Goal: Information Seeking & Learning: Learn about a topic

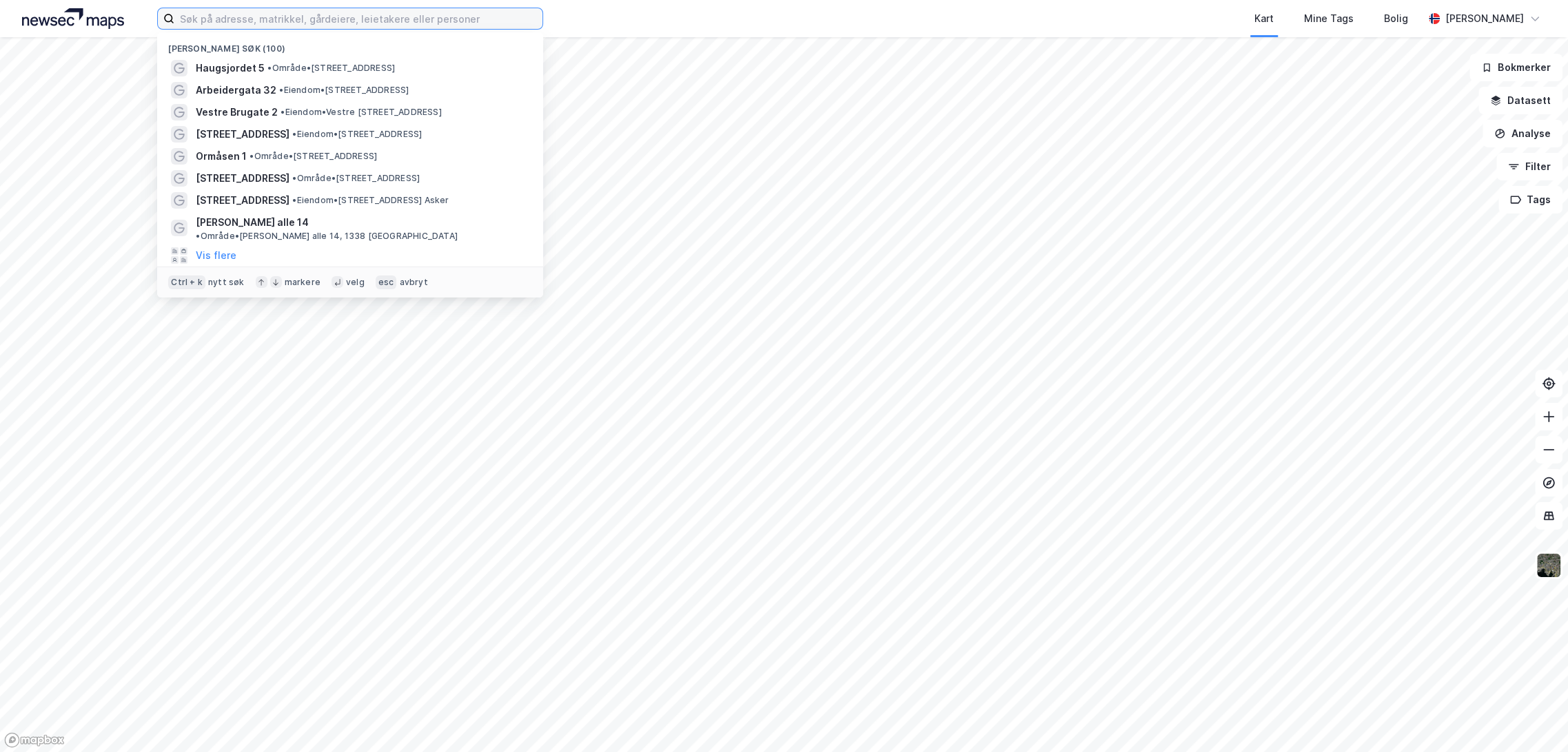
click at [246, 20] on input at bounding box center [358, 18] width 368 height 21
paste input "[STREET_ADDRESS]"
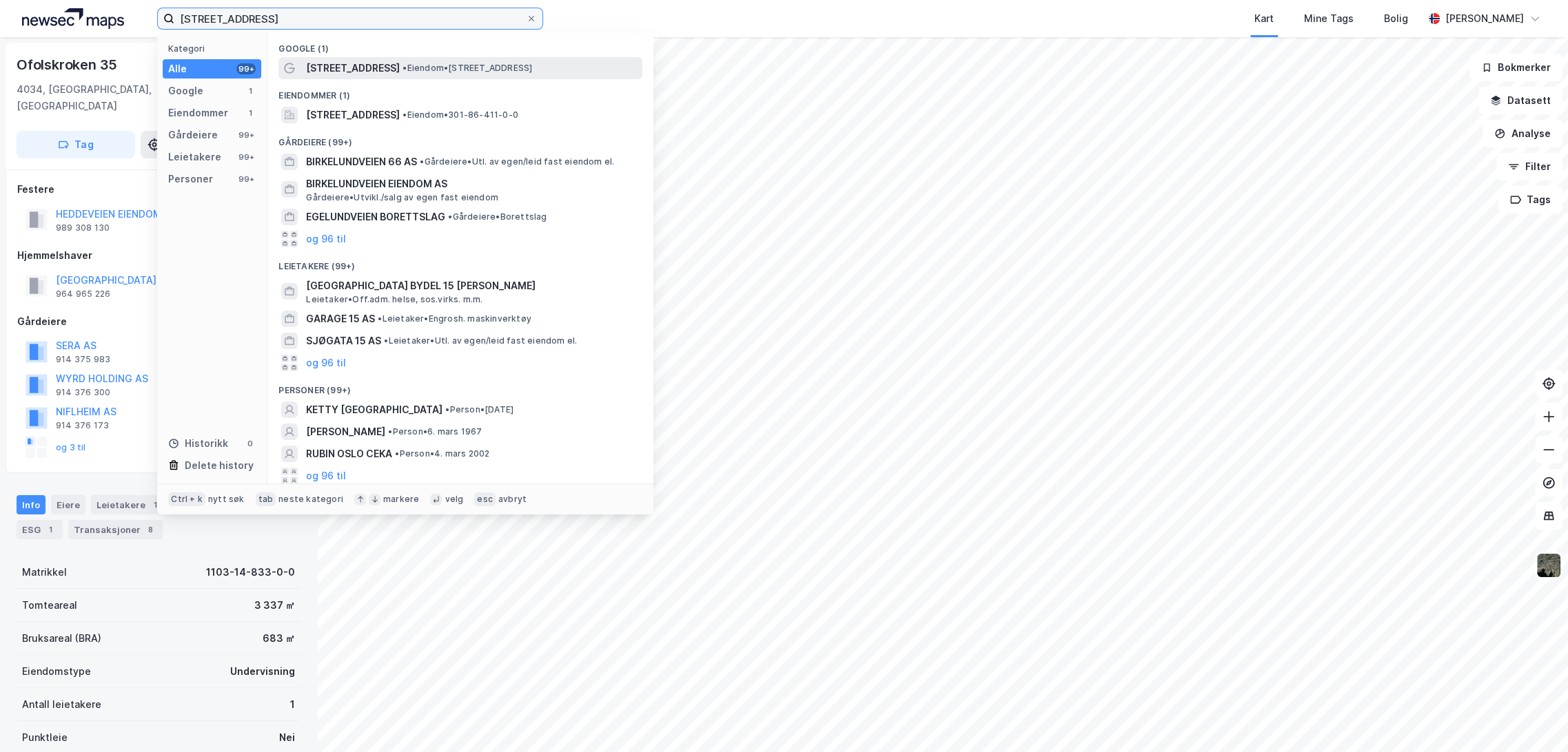
type input "[STREET_ADDRESS]"
click at [353, 62] on span "[STREET_ADDRESS]" at bounding box center [353, 68] width 93 height 16
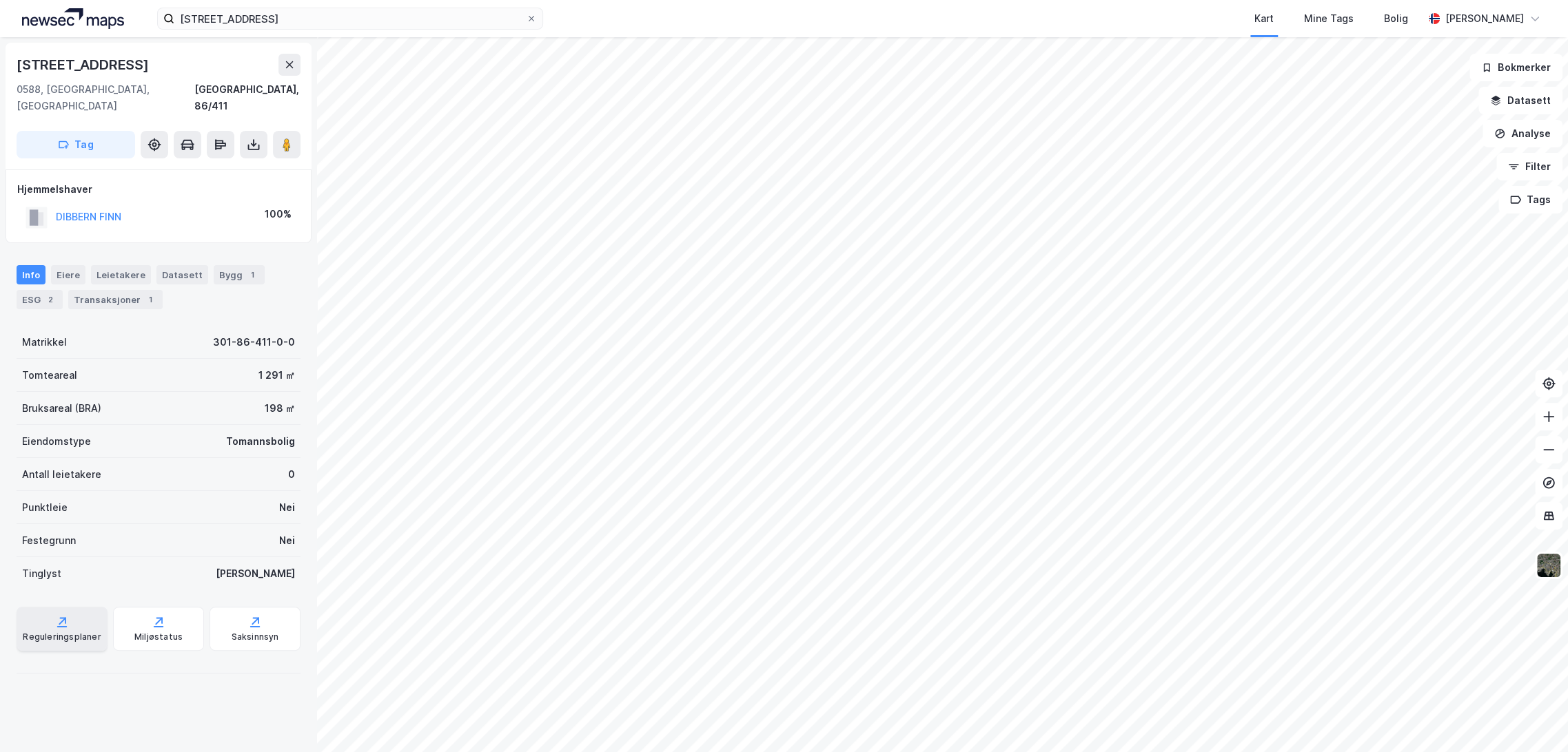
click at [77, 609] on div "Reguleringsplaner" at bounding box center [61, 628] width 91 height 44
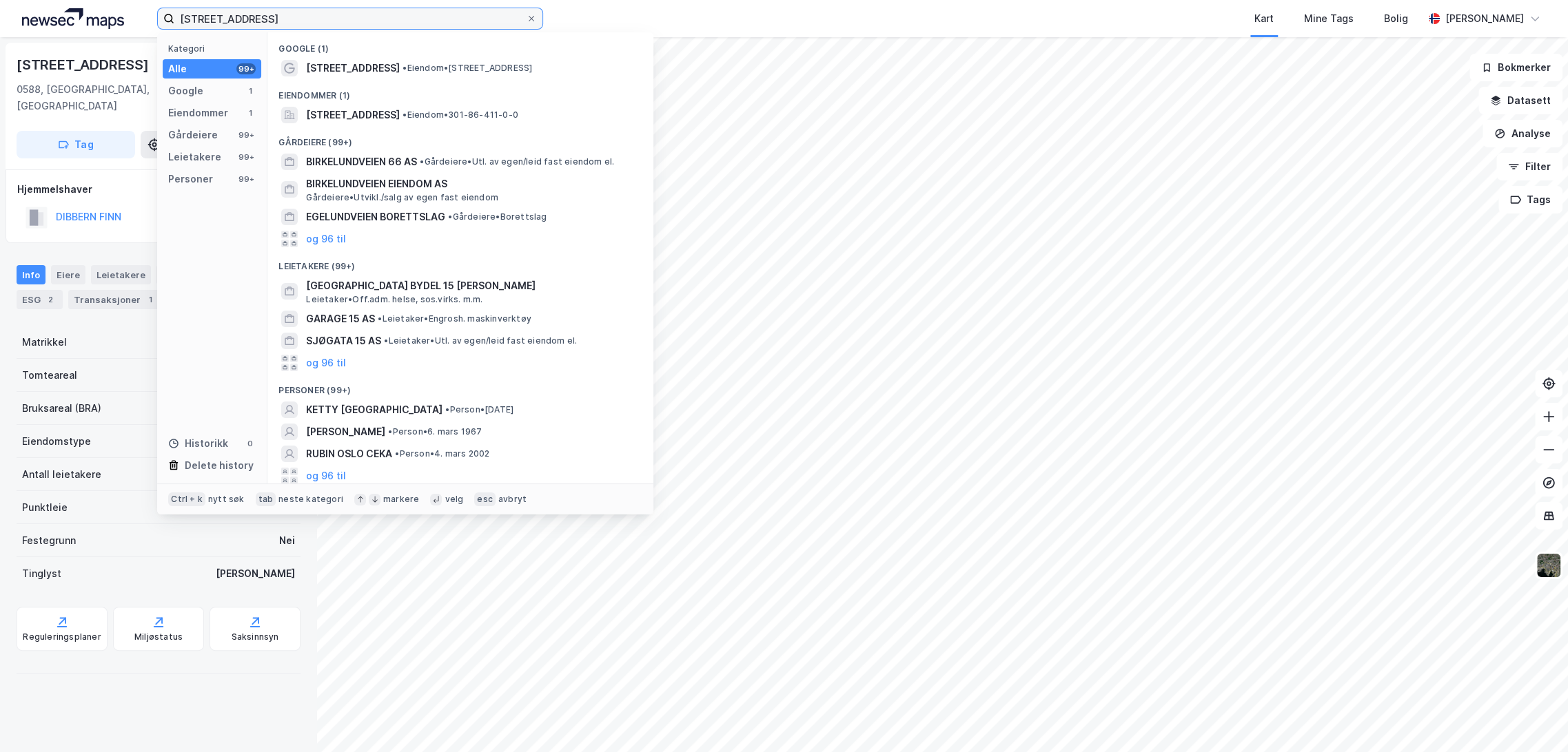
click at [307, 13] on input "[STREET_ADDRESS]" at bounding box center [349, 18] width 351 height 21
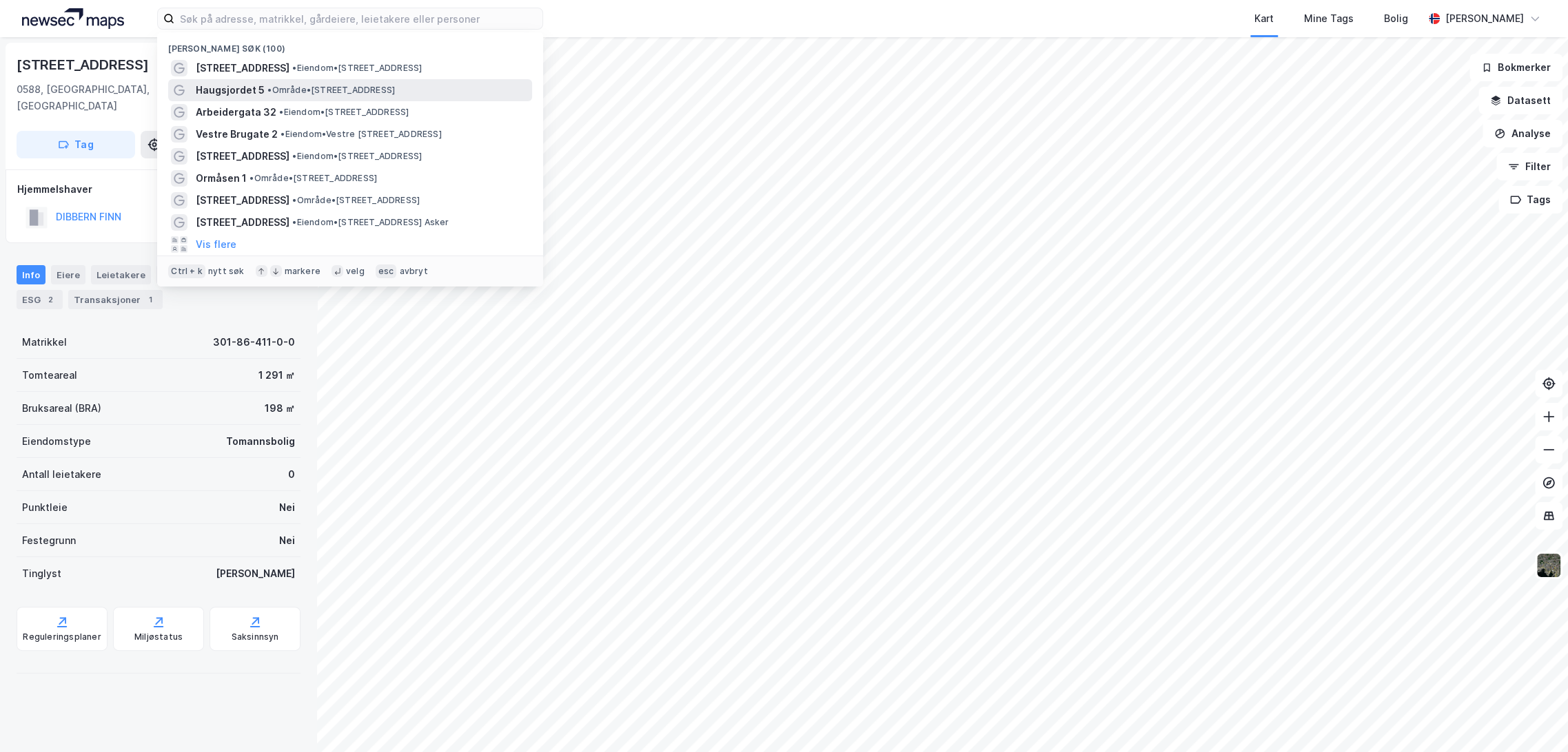
click at [273, 97] on div "Haugsjordet 5 • Område • [STREET_ADDRESS]" at bounding box center [363, 90] width 334 height 16
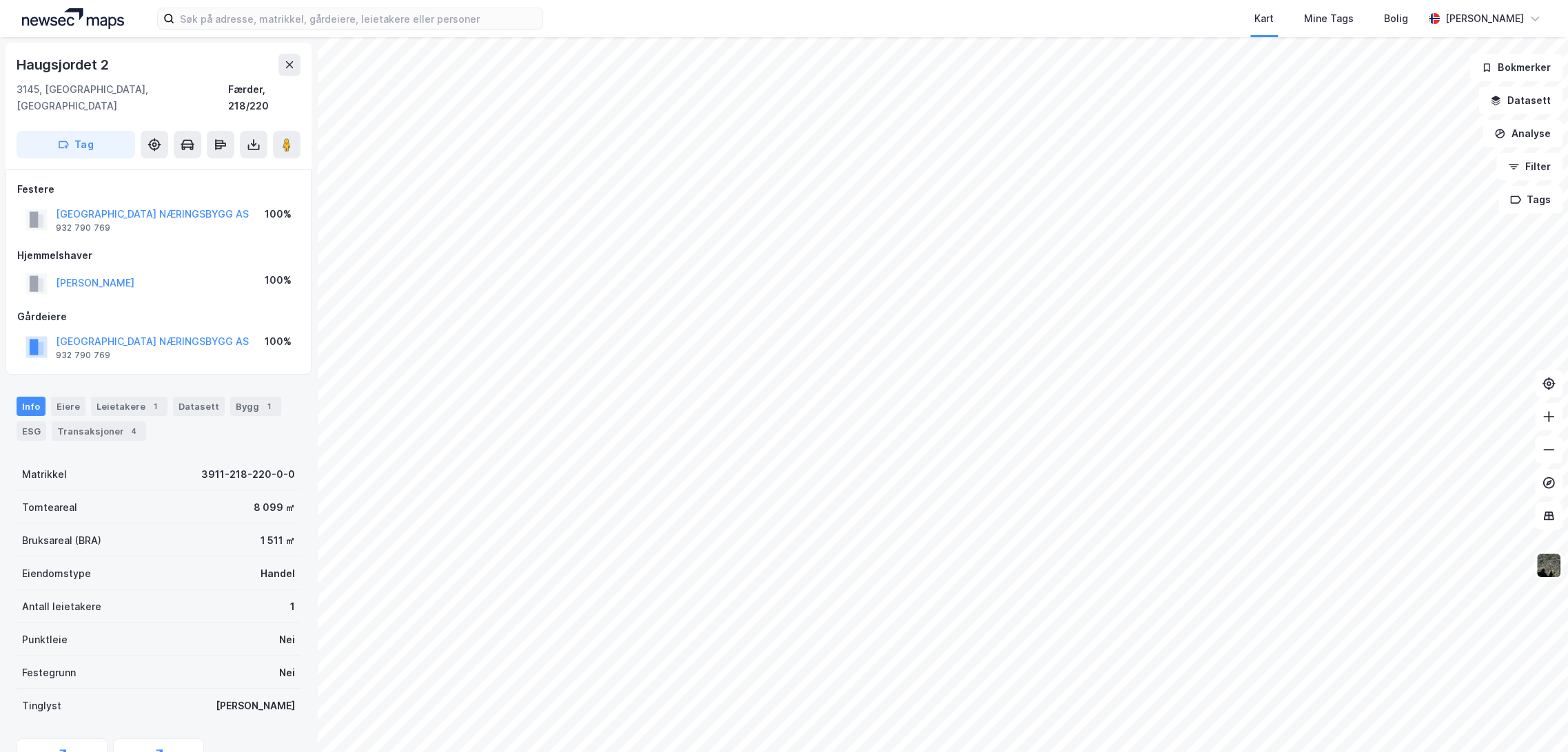
click at [132, 400] on div "Info [PERSON_NAME] 1 Datasett Bygg 1 ESG Transaksjoner 4" at bounding box center [159, 419] width 284 height 44
click at [132, 397] on div "Leietakere 1" at bounding box center [128, 406] width 76 height 19
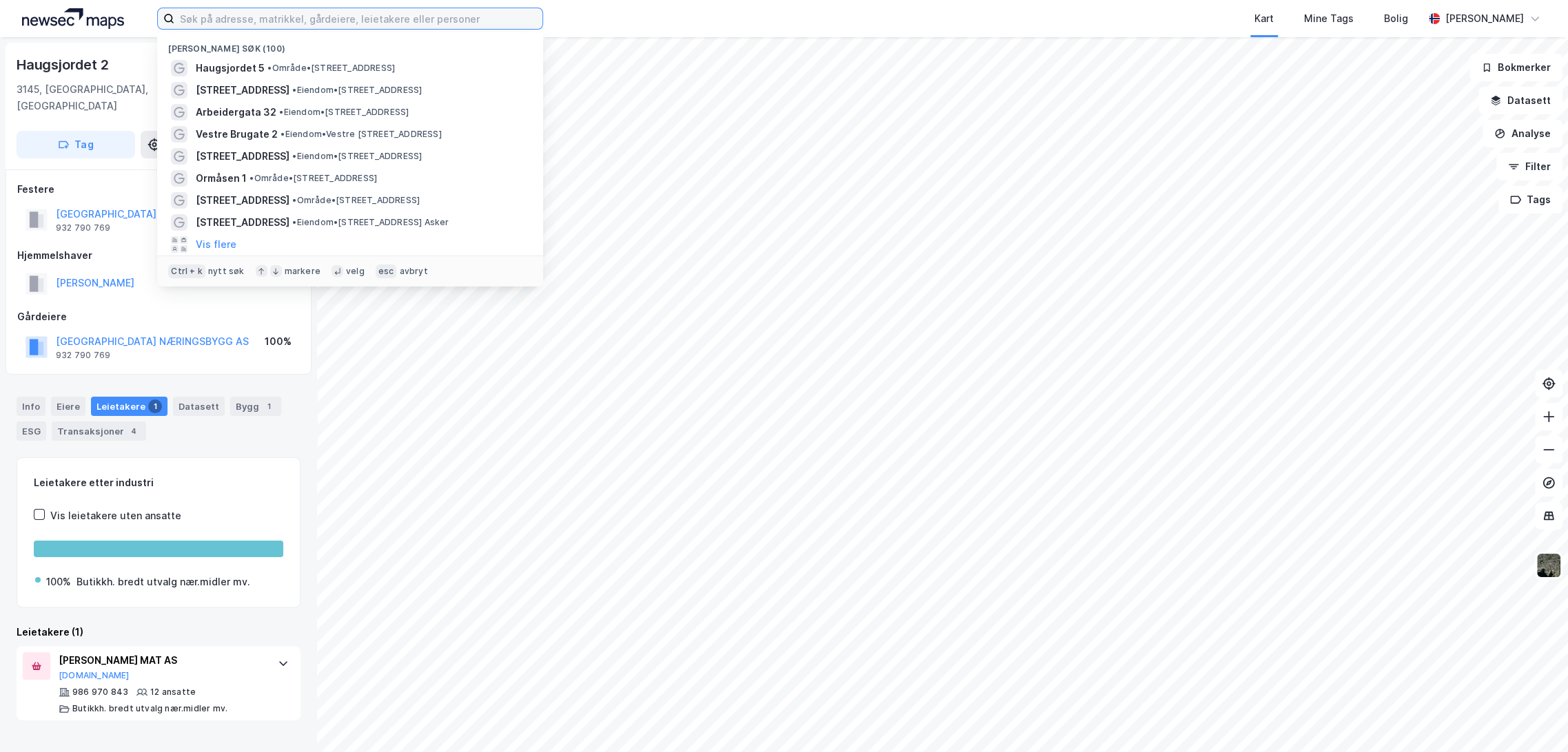
click at [262, 22] on input at bounding box center [358, 18] width 368 height 21
click at [285, 10] on input at bounding box center [358, 18] width 368 height 21
paste input "[STREET_ADDRESS]"
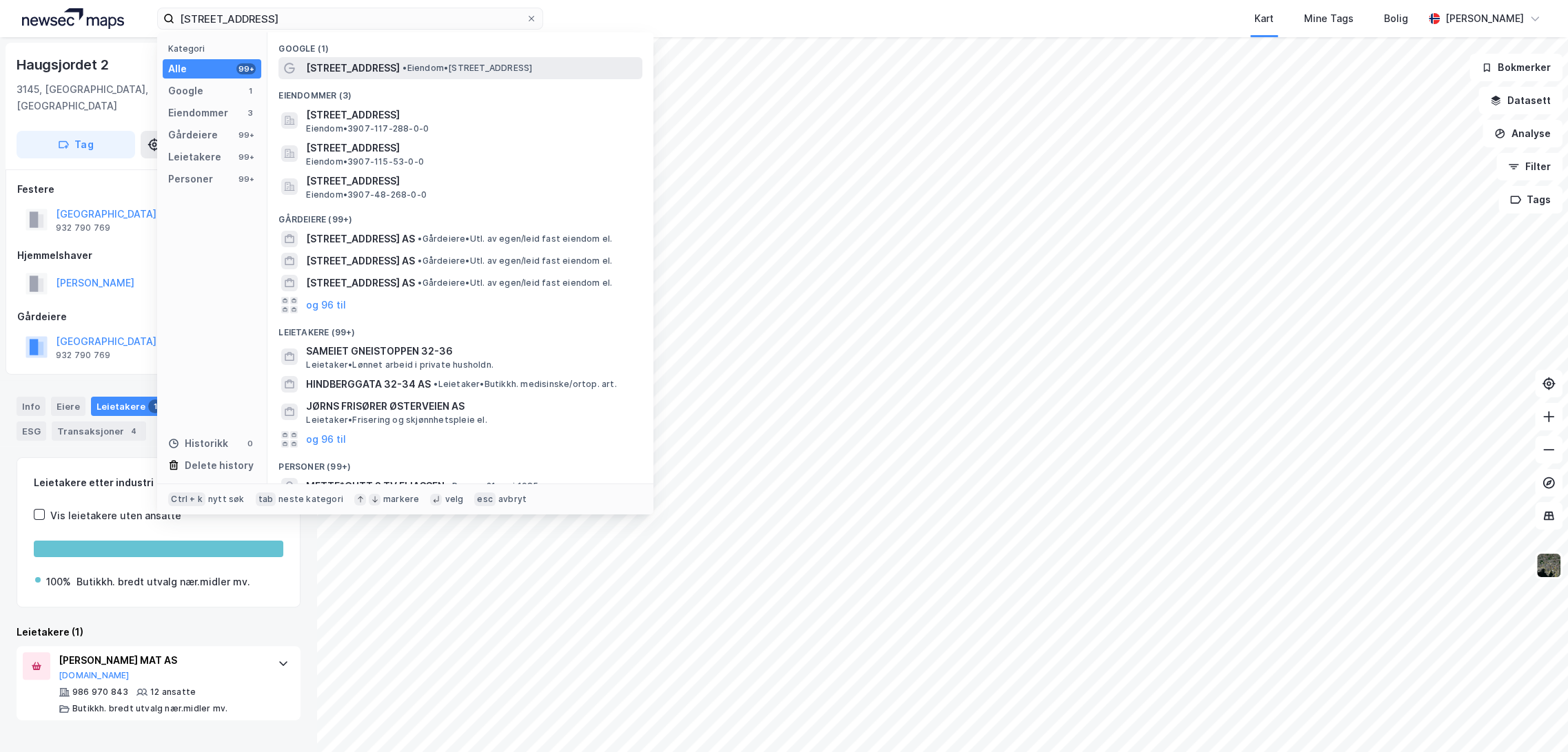
click at [402, 68] on span "•" at bounding box center [404, 67] width 5 height 10
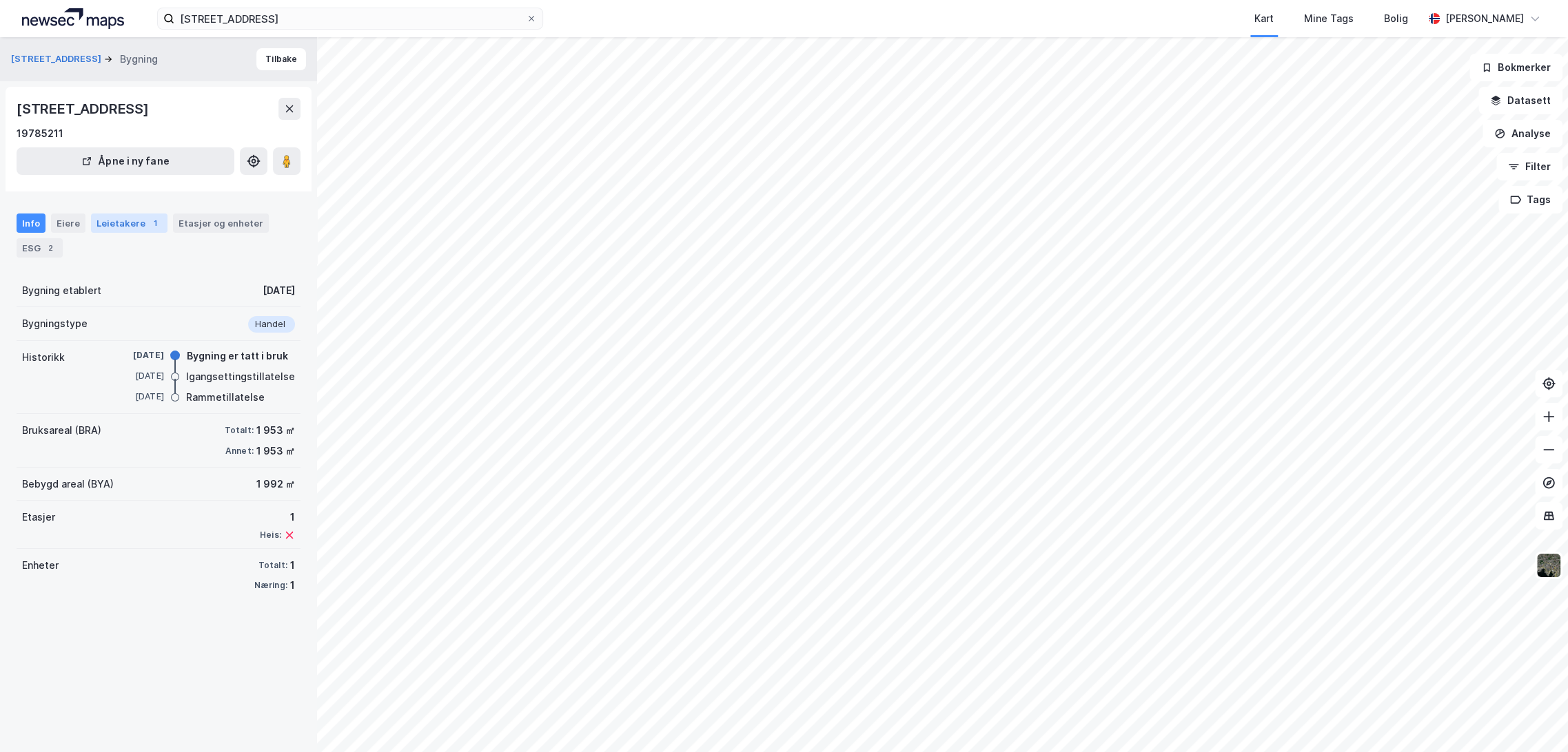
click at [118, 224] on div "Leietakere 1" at bounding box center [128, 223] width 76 height 19
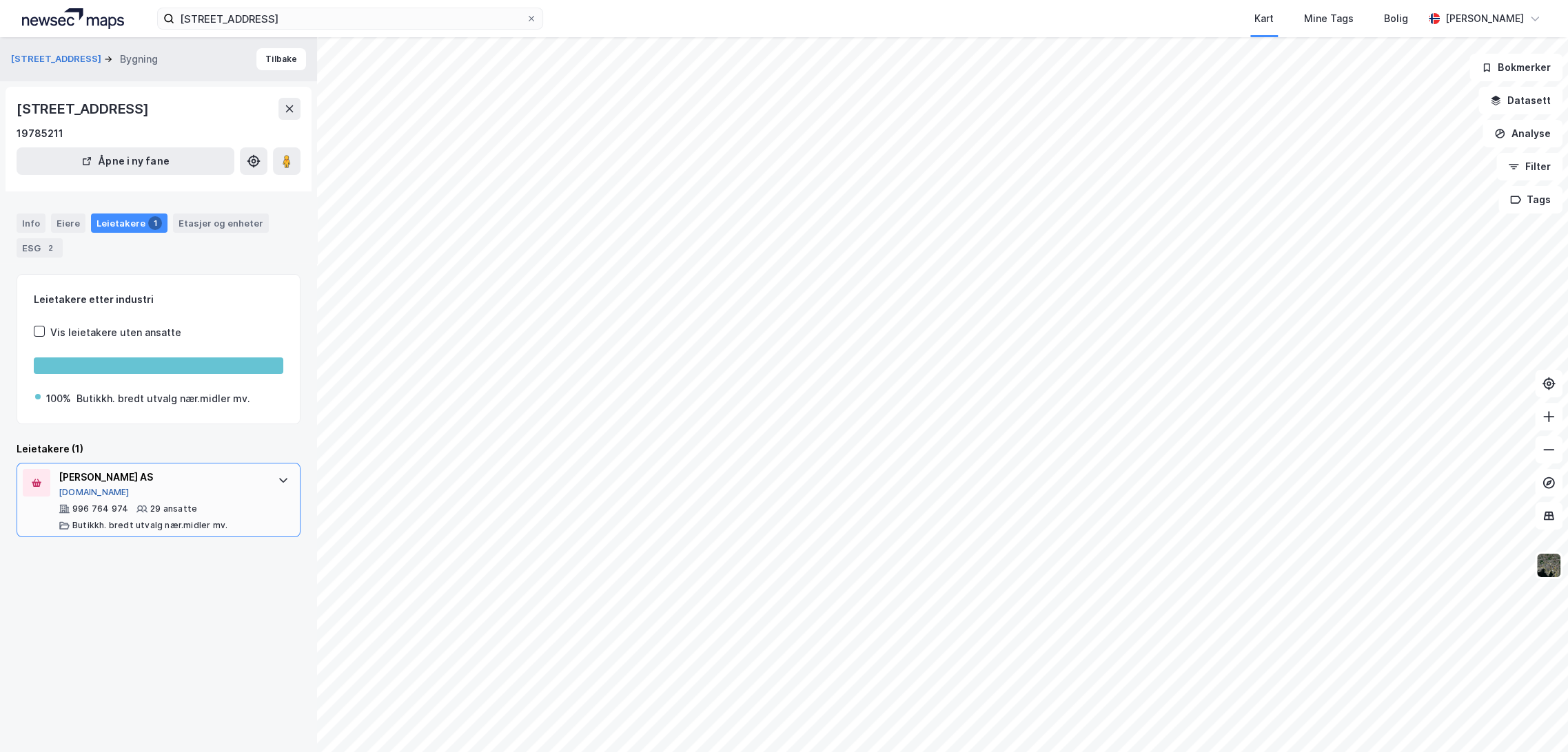
click at [75, 490] on button "[DOMAIN_NAME]" at bounding box center [93, 493] width 71 height 11
click at [27, 224] on div "Info" at bounding box center [31, 223] width 29 height 19
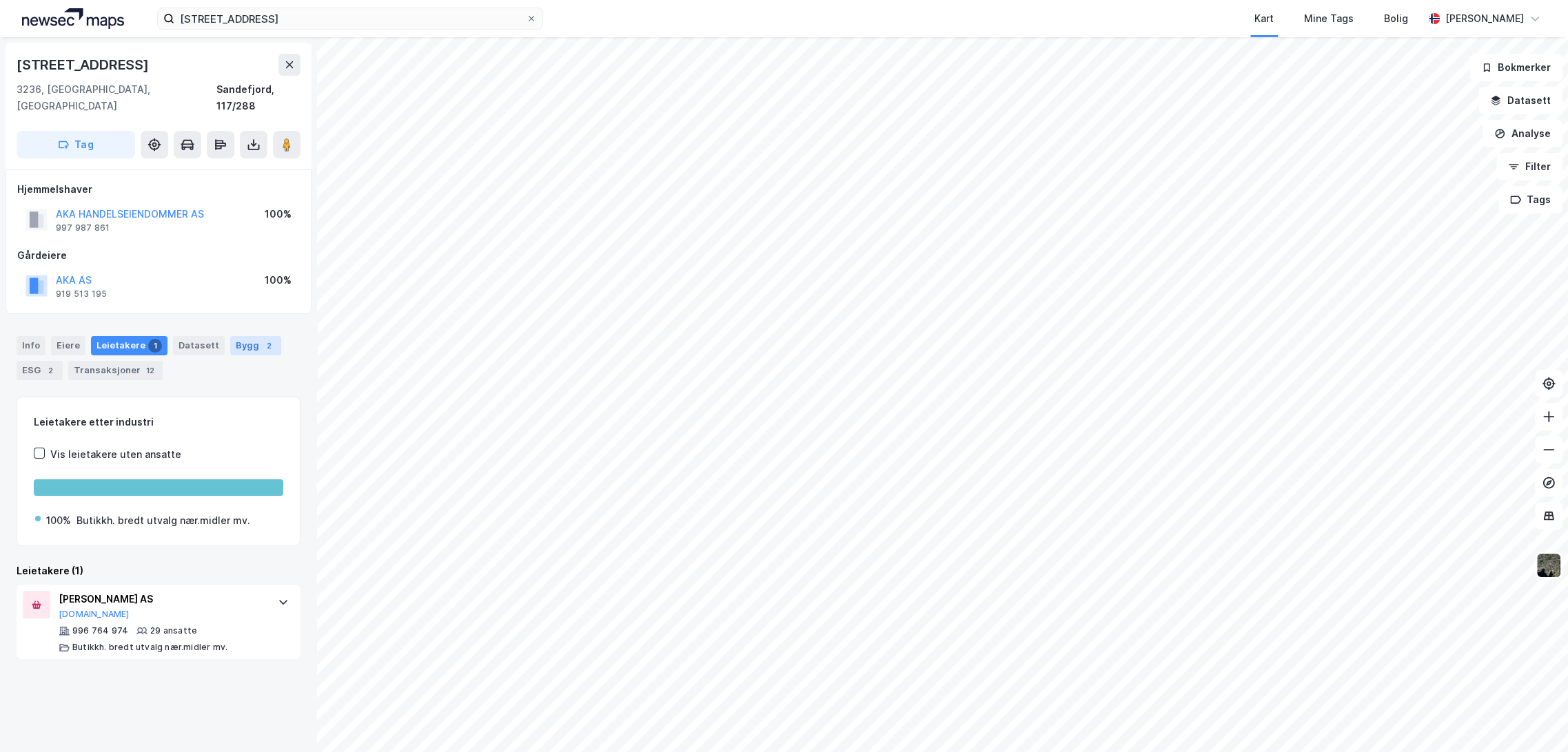
click at [239, 336] on div "Bygg 2" at bounding box center [256, 345] width 51 height 19
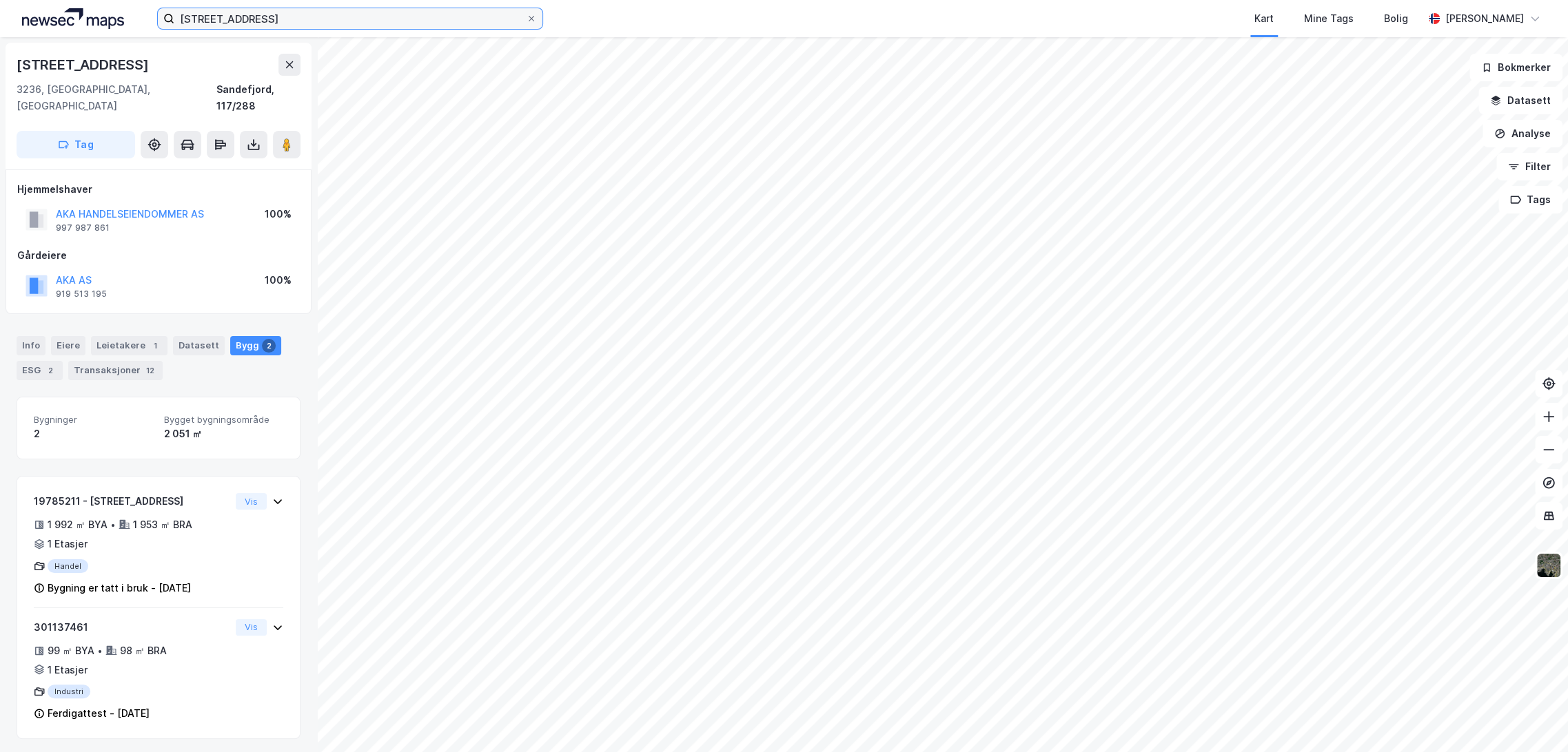
click at [295, 16] on input "[STREET_ADDRESS]" at bounding box center [349, 18] width 351 height 21
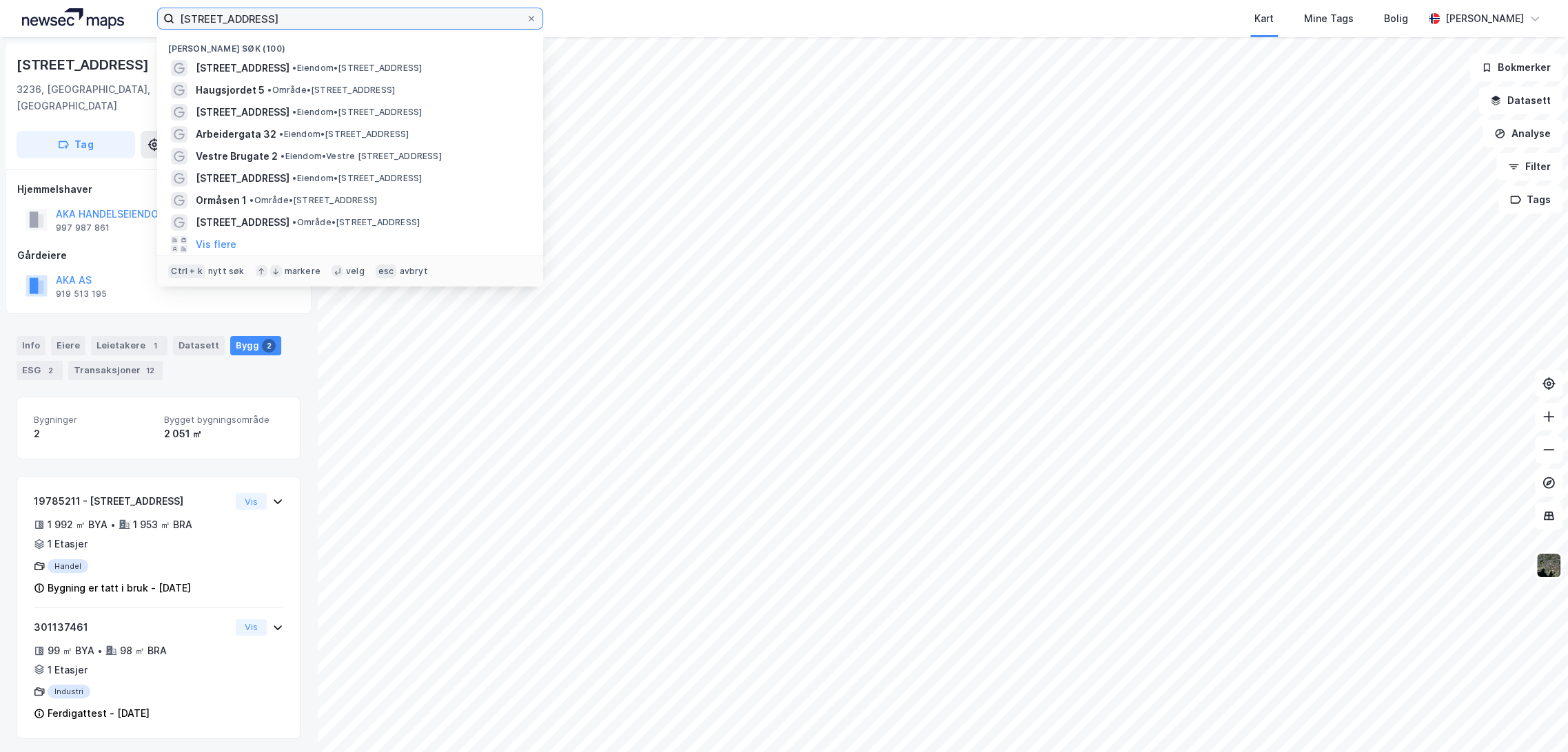
click at [295, 16] on input "[STREET_ADDRESS]" at bounding box center [349, 18] width 351 height 21
click at [295, 17] on input "[STREET_ADDRESS]" at bounding box center [349, 18] width 351 height 21
paste input "[STREET_ADDRESS]"
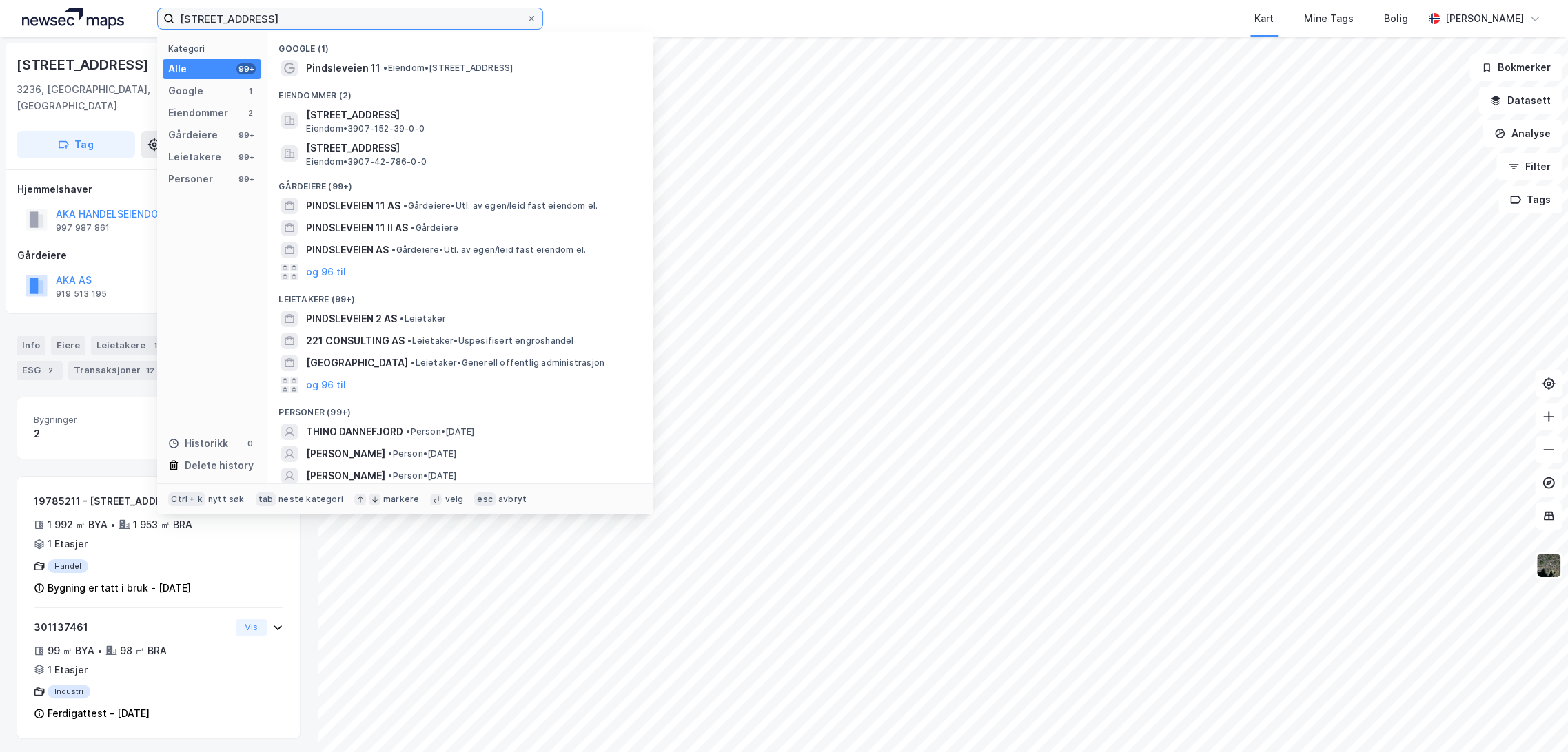
type input "[STREET_ADDRESS]"
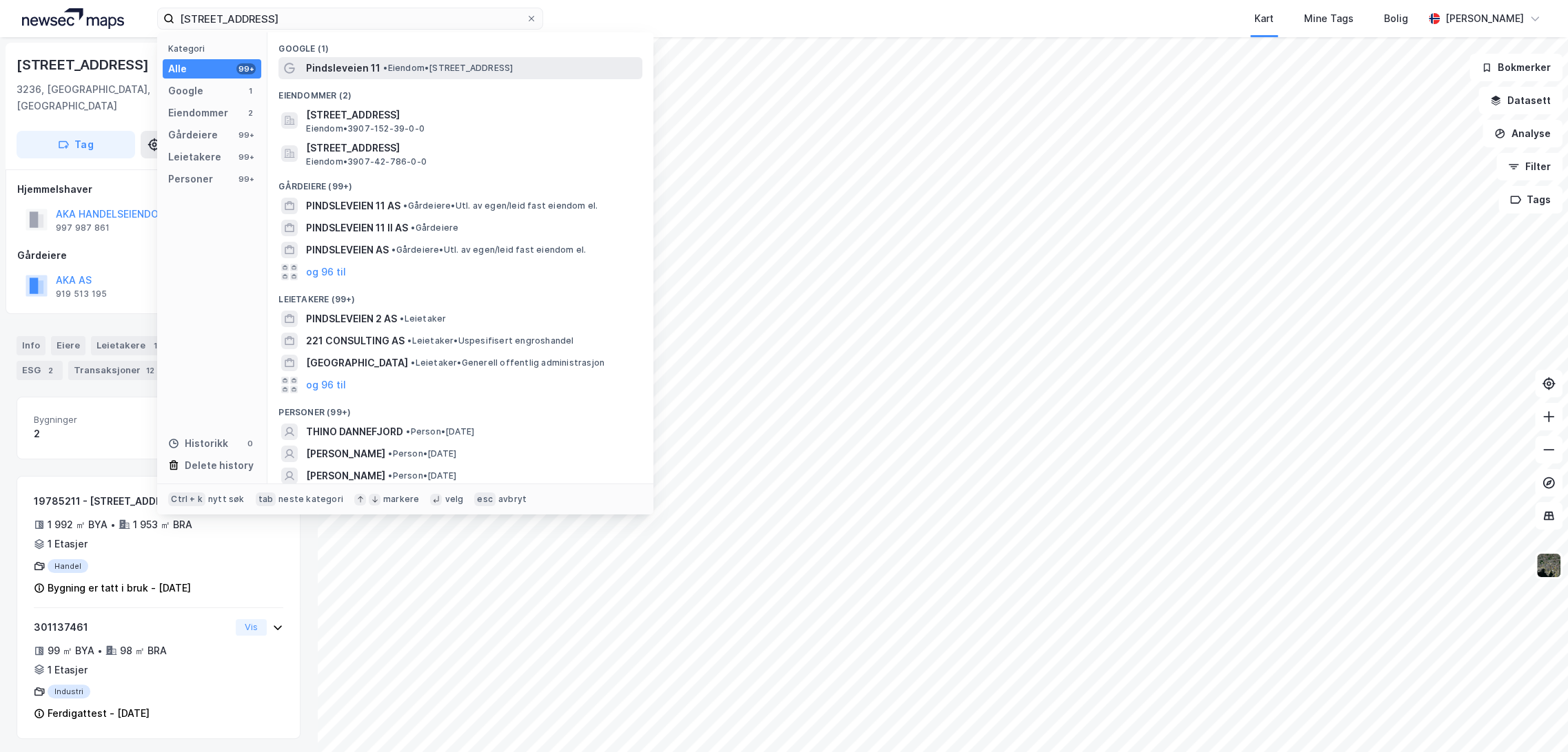
click at [438, 71] on span "• Eiendom • [STREET_ADDRESS]" at bounding box center [447, 68] width 129 height 11
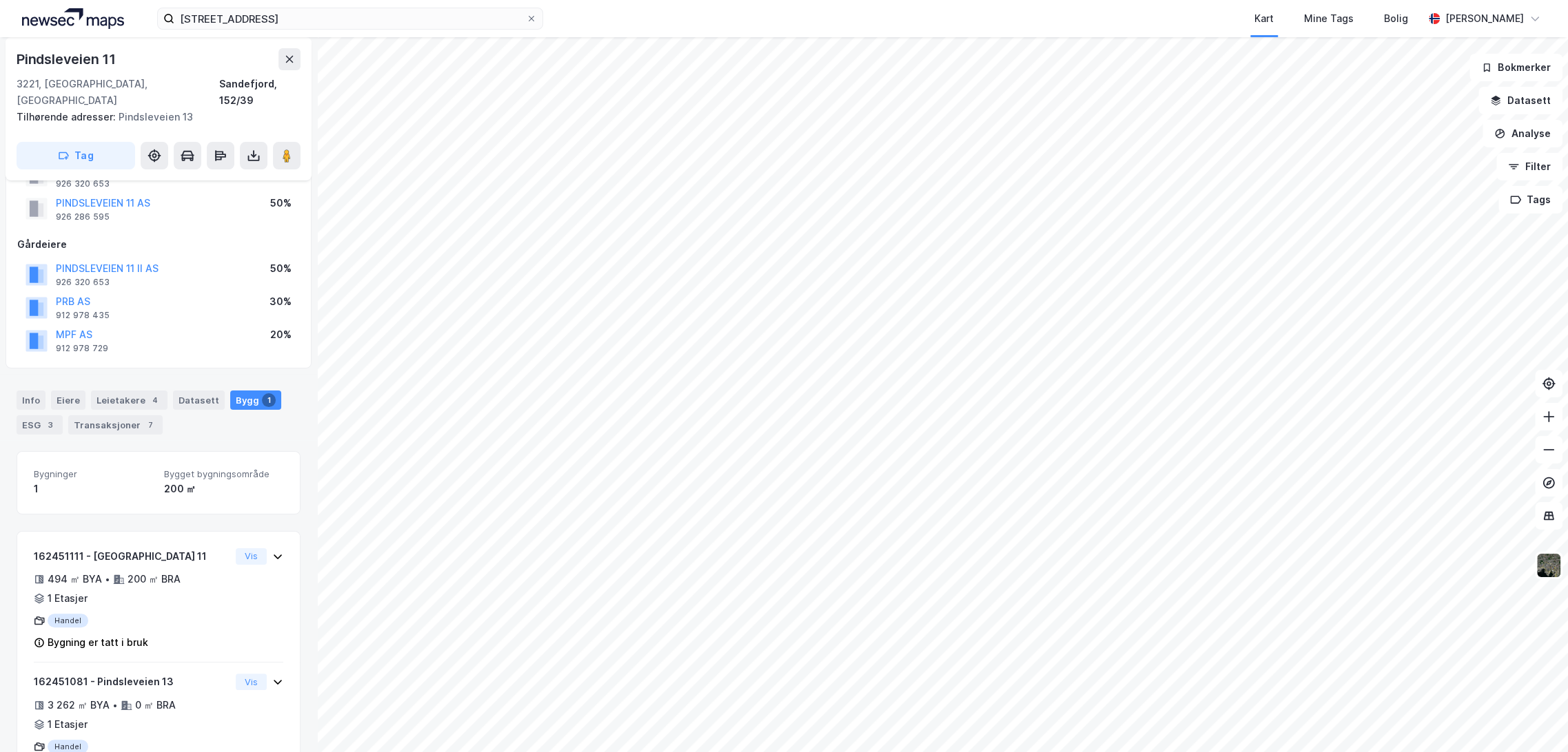
scroll to position [102, 0]
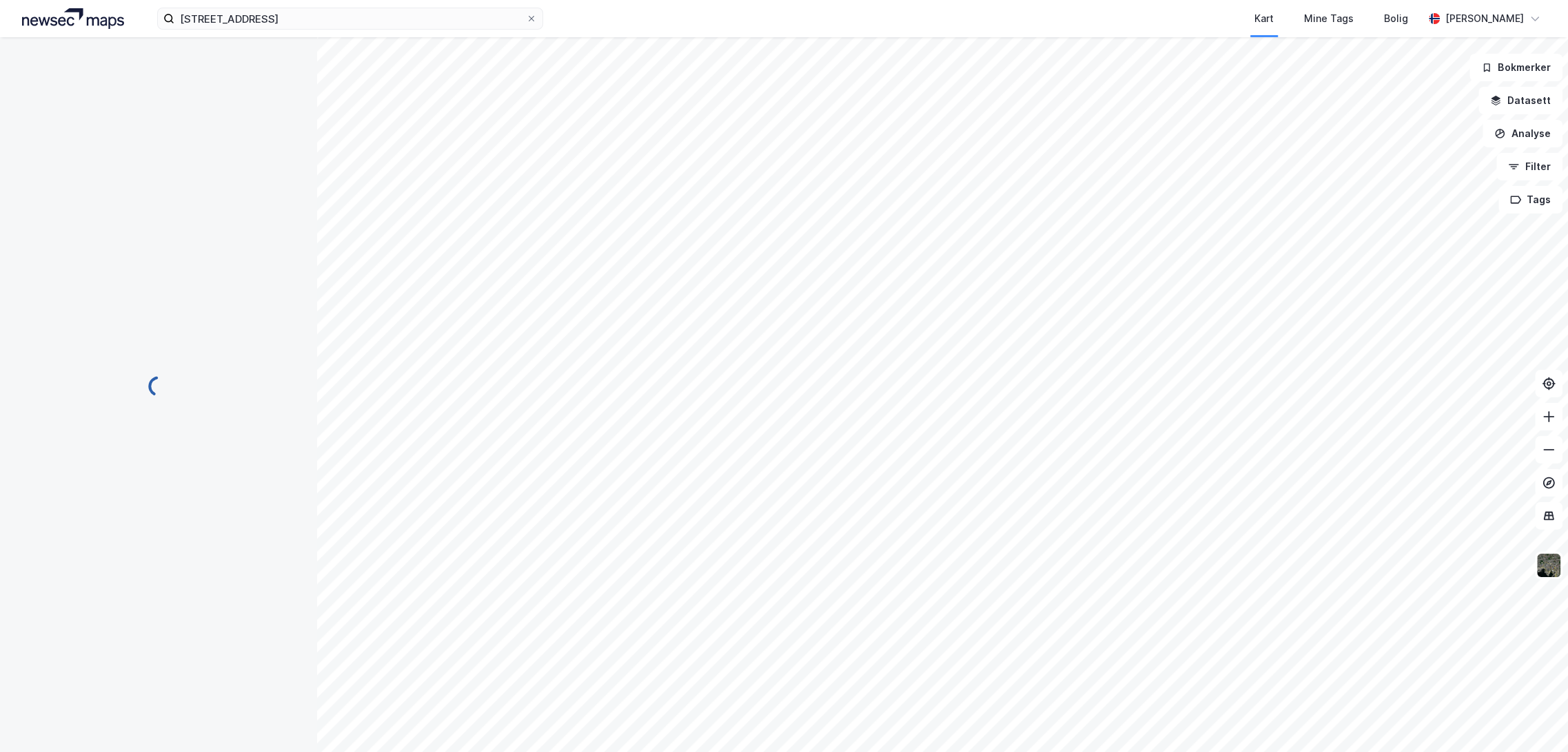
scroll to position [102, 0]
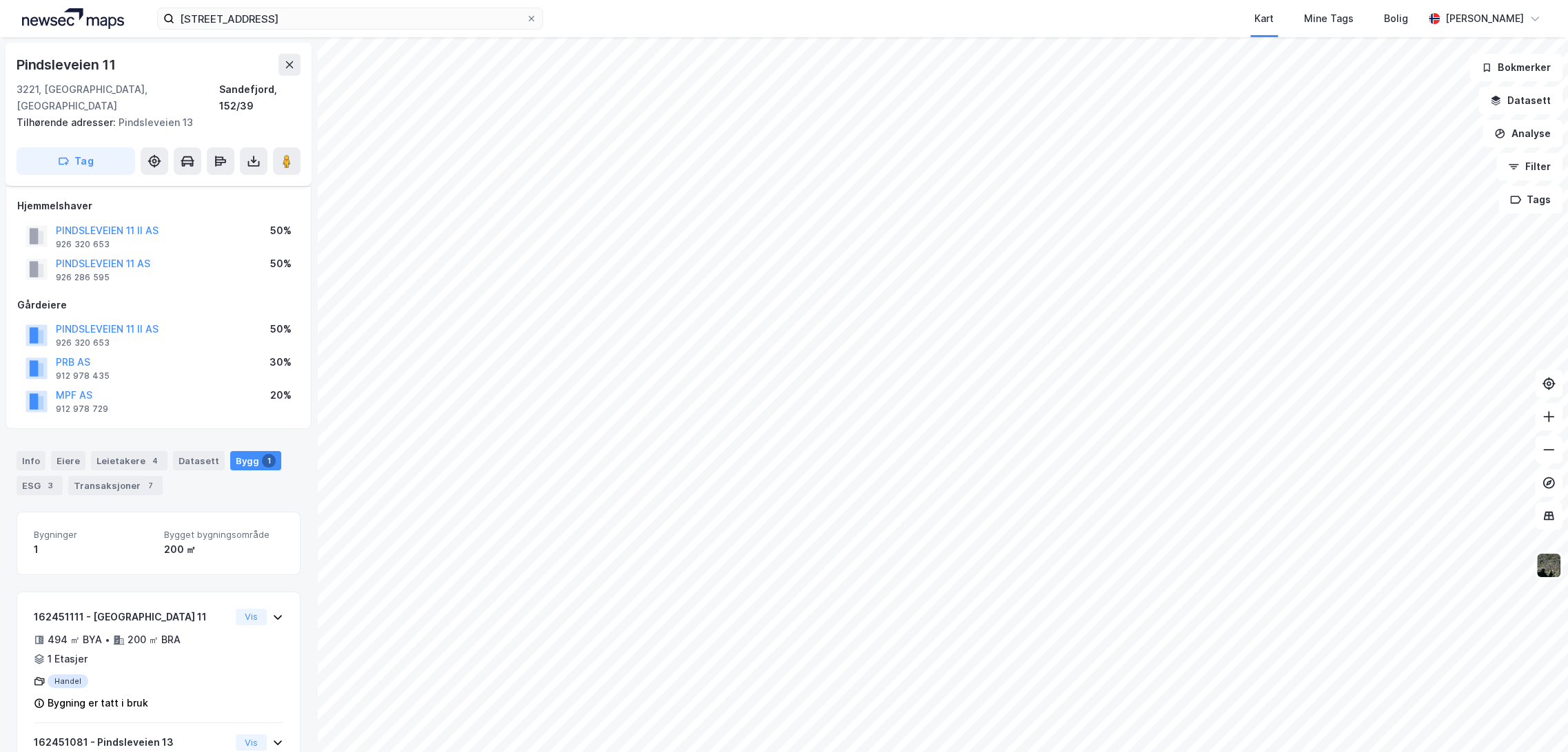
scroll to position [102, 0]
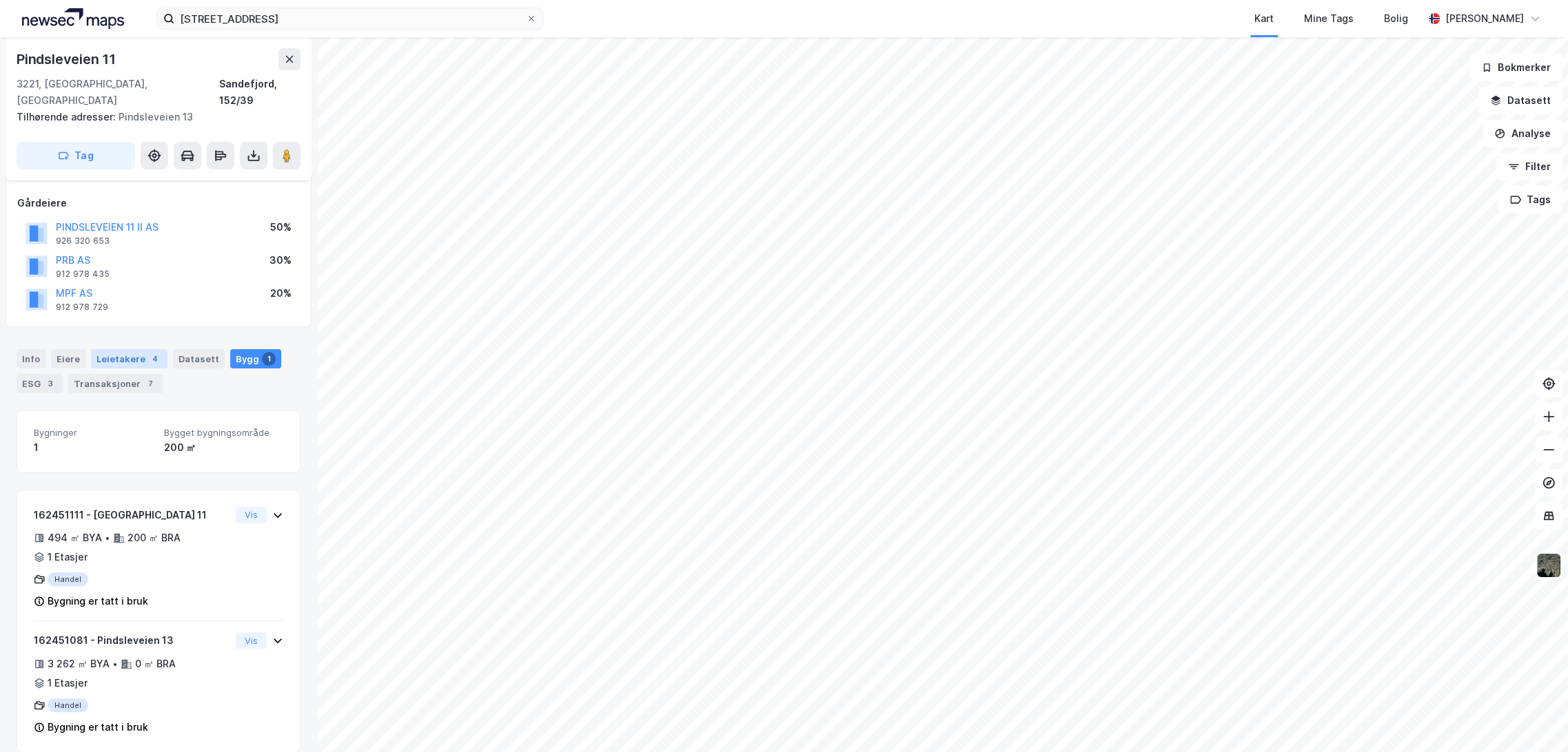
click at [124, 349] on div "Leietakere 4" at bounding box center [128, 358] width 76 height 19
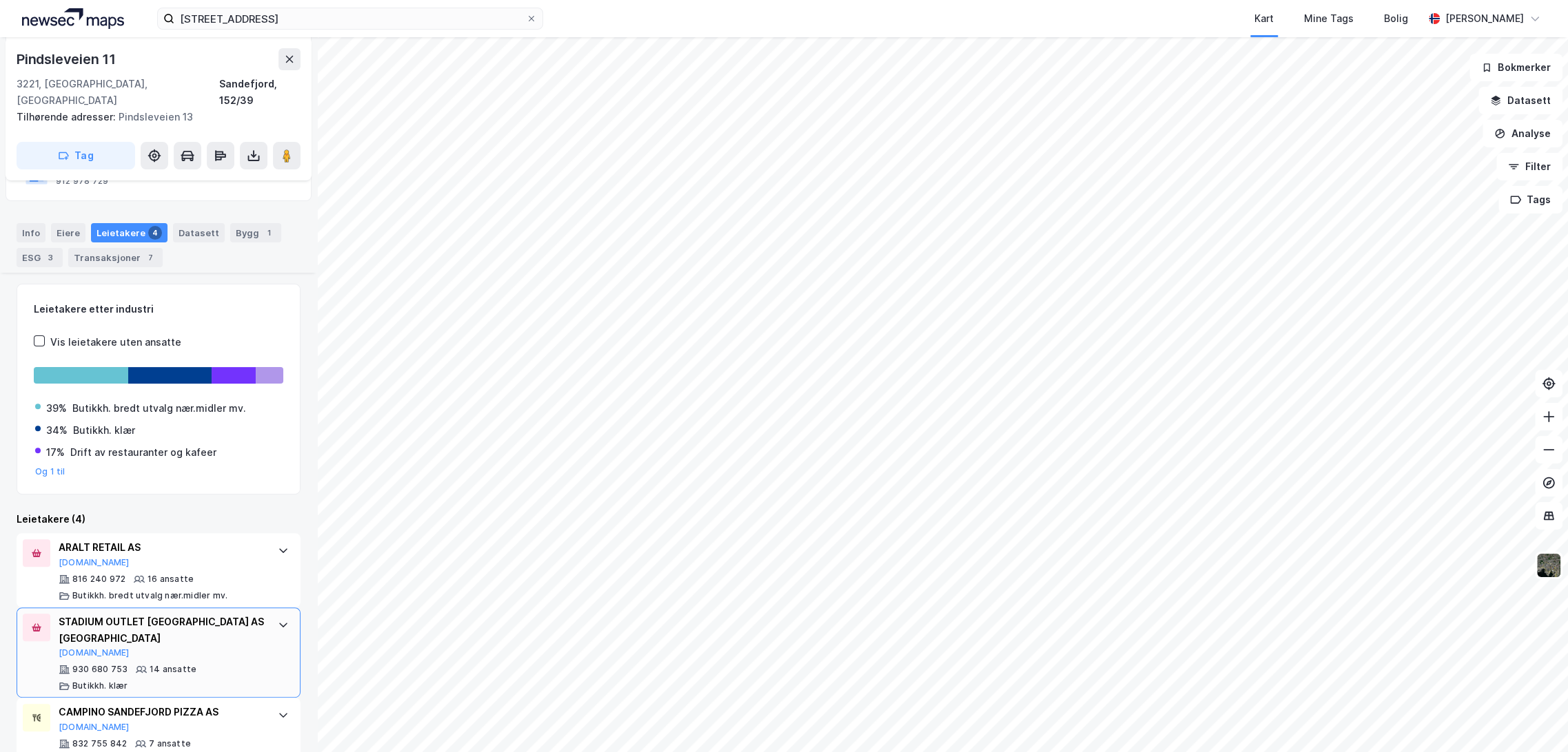
scroll to position [323, 0]
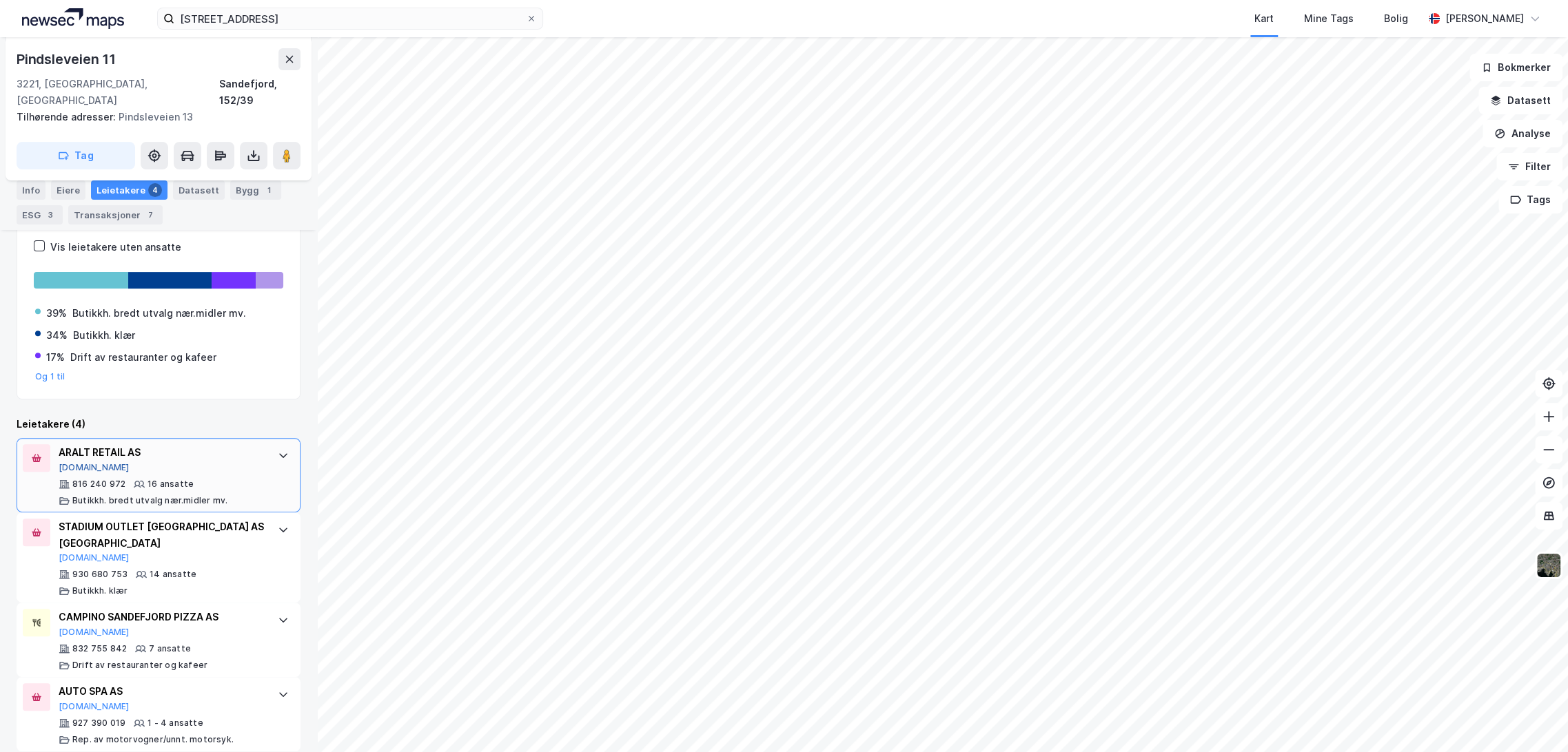
click at [78, 463] on button "[DOMAIN_NAME]" at bounding box center [93, 468] width 71 height 11
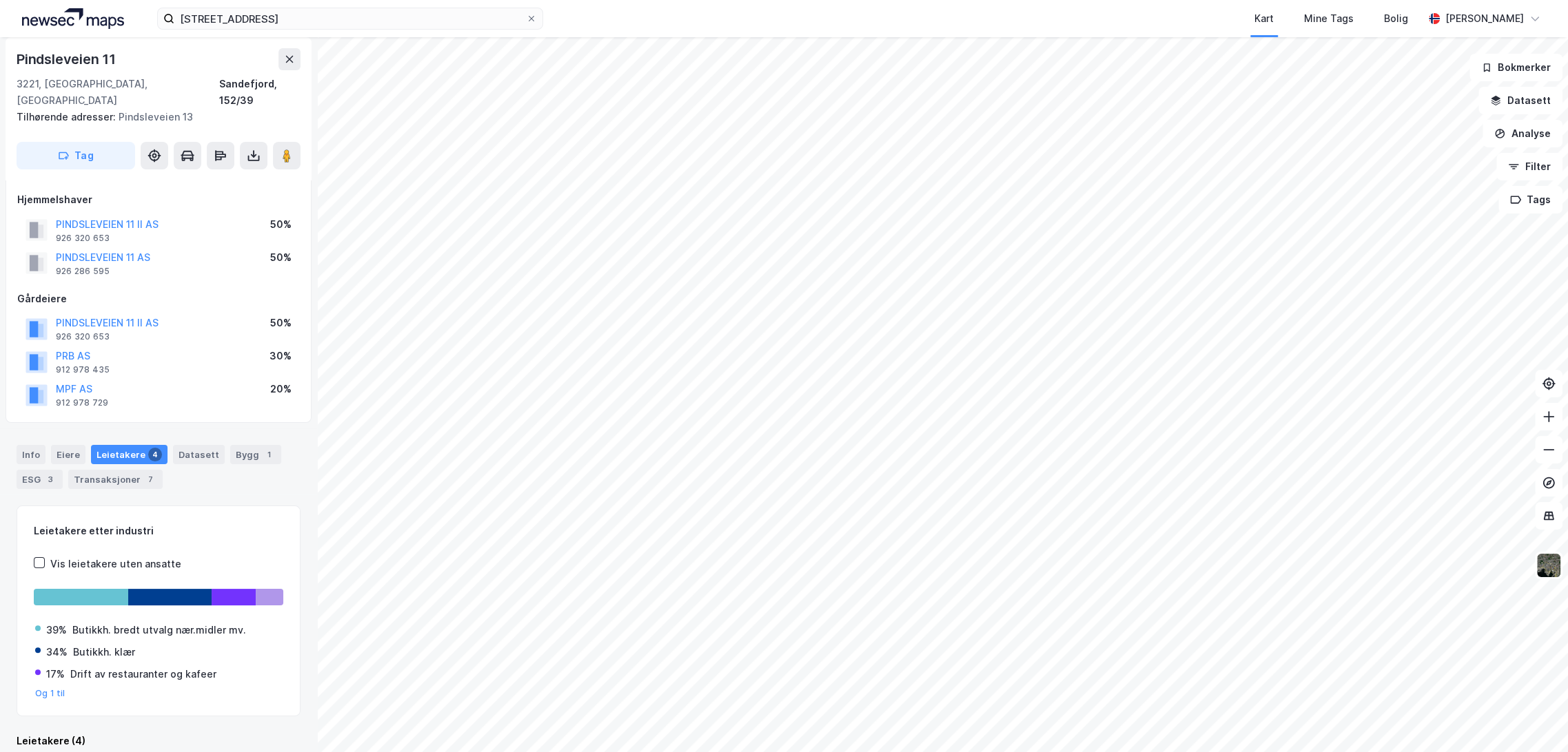
scroll to position [0, 0]
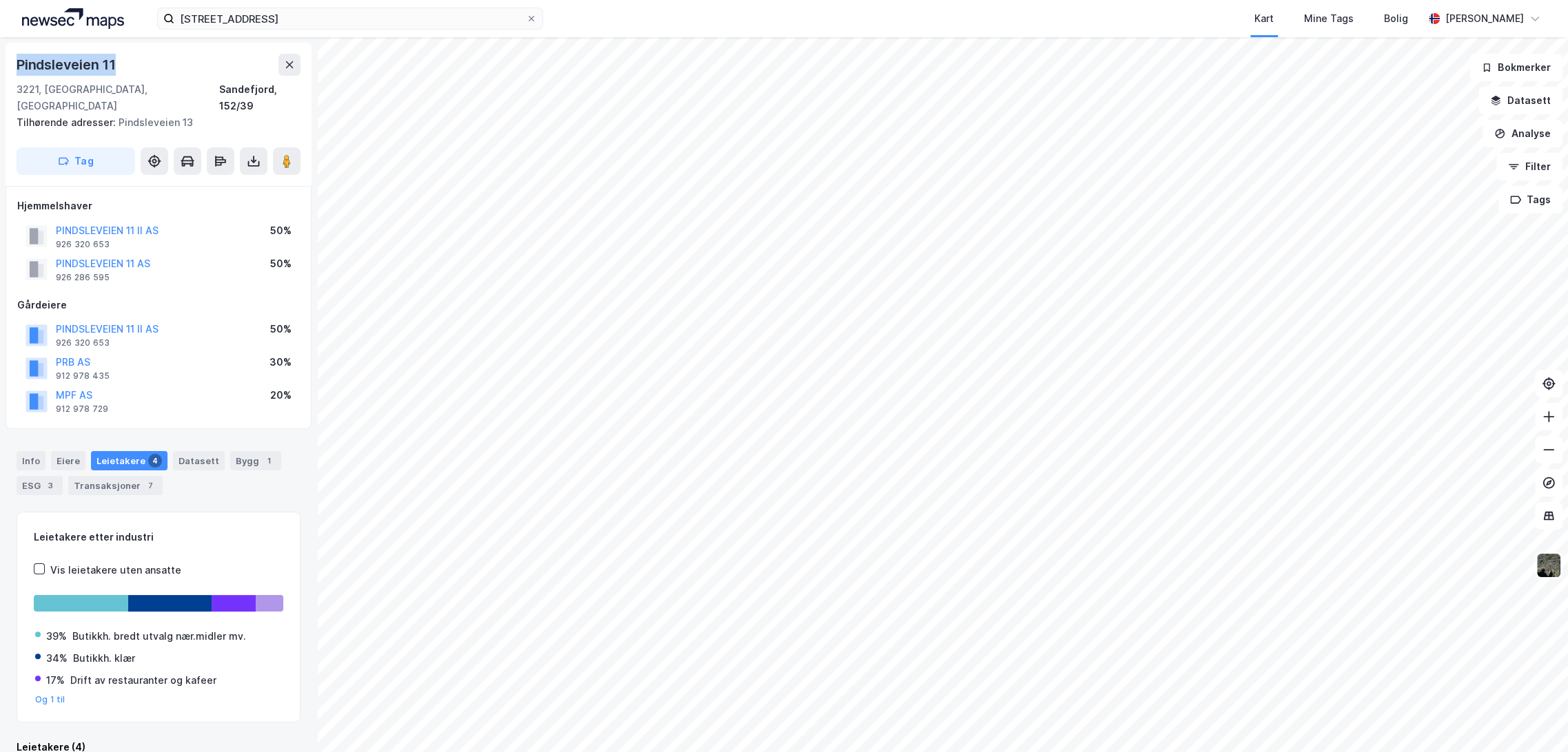
drag, startPoint x: 16, startPoint y: 62, endPoint x: 131, endPoint y: 67, distance: 115.1
click at [131, 67] on div "[STREET_ADDRESS] Tilhørende adresser: Pindsleveien 13 Tag" at bounding box center [159, 114] width 306 height 143
